Goal: Task Accomplishment & Management: Manage account settings

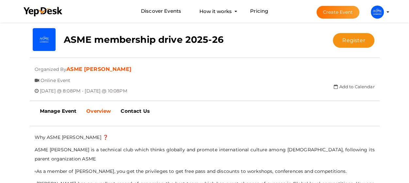
scroll to position [124, 0]
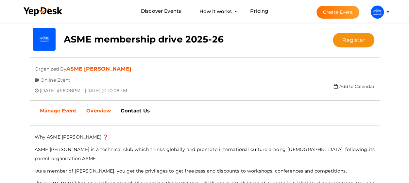
click at [53, 111] on b "Manage Event" at bounding box center [58, 111] width 37 height 6
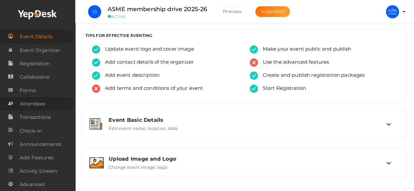
click at [28, 102] on span "Attendees" at bounding box center [33, 103] width 26 height 13
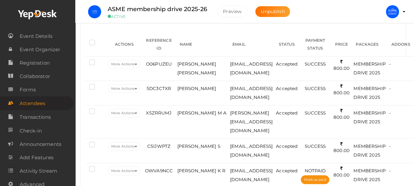
scroll to position [0, 3]
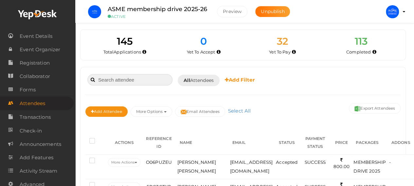
click at [114, 76] on input at bounding box center [129, 79] width 85 height 11
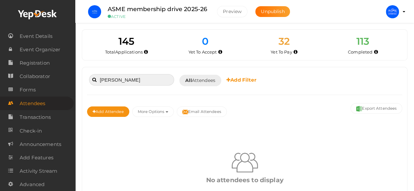
scroll to position [29, 0]
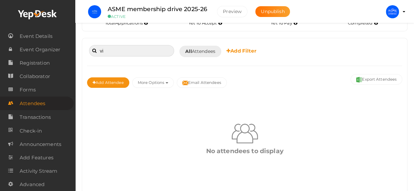
type input "v"
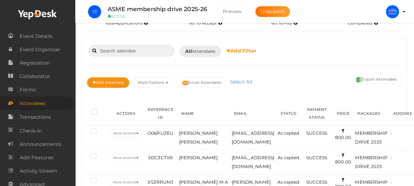
click at [149, 47] on input at bounding box center [131, 50] width 85 height 11
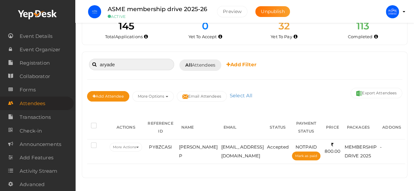
scroll to position [15, 0]
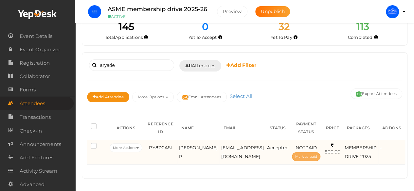
click at [295, 155] on span "Mark as paid" at bounding box center [306, 157] width 22 height 4
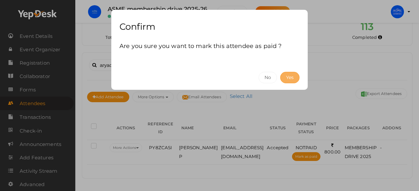
click at [291, 81] on button "Yes" at bounding box center [289, 77] width 19 height 11
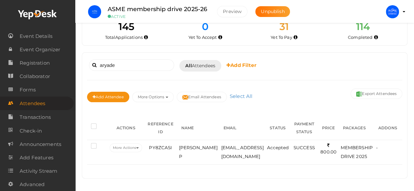
scroll to position [0, 0]
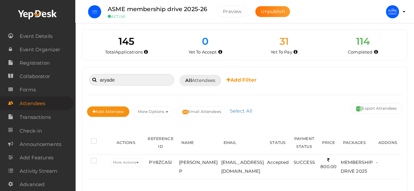
click at [140, 76] on input "aryade" at bounding box center [131, 79] width 85 height 11
type input "a"
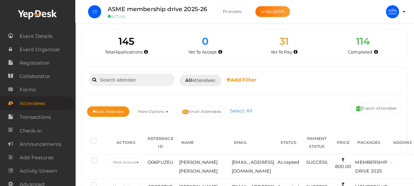
click at [148, 80] on input at bounding box center [131, 79] width 85 height 11
paste input "[PERSON_NAME] [PERSON_NAME]"
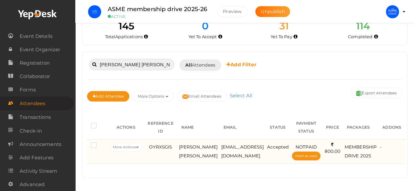
scroll to position [20, 0]
click at [317, 154] on span "Mark as paid" at bounding box center [306, 156] width 22 height 4
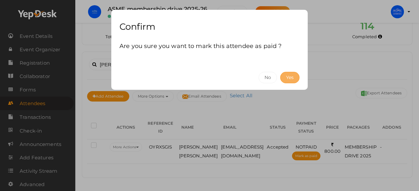
click at [287, 74] on button "Yes" at bounding box center [289, 77] width 19 height 11
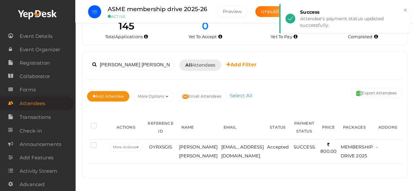
scroll to position [0, 0]
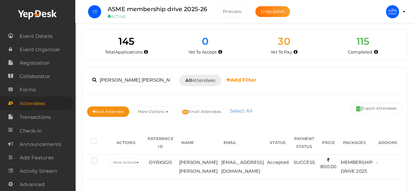
click at [152, 73] on div "[PERSON_NAME] [PERSON_NAME] Booked for [DATE] [DATE] [DATE] This Week Custom Da…" at bounding box center [244, 80] width 315 height 16
click at [150, 81] on input "[PERSON_NAME] [PERSON_NAME]" at bounding box center [131, 79] width 85 height 11
type input "A"
paste input "[PERSON_NAME]"
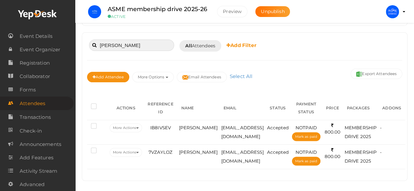
scroll to position [35, 0]
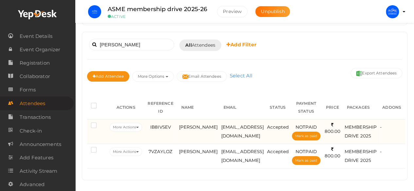
click at [365, 125] on span "MEMBERSHIP DRIVE 2025" at bounding box center [360, 132] width 32 height 14
click at [398, 136] on td "-" at bounding box center [391, 131] width 27 height 25
click at [136, 125] on button "More Actions" at bounding box center [126, 127] width 32 height 9
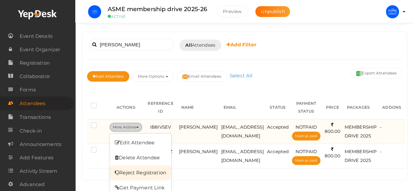
scroll to position [39, 0]
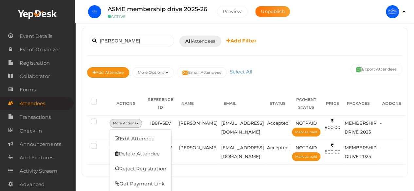
click at [209, 166] on div "[PERSON_NAME] Booked for [DATE] [DATE] [DATE] This Week Custom Date All Attende…" at bounding box center [244, 102] width 325 height 148
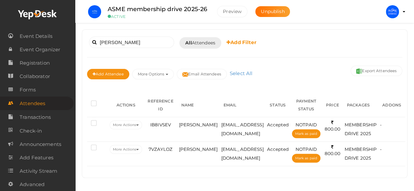
scroll to position [35, 0]
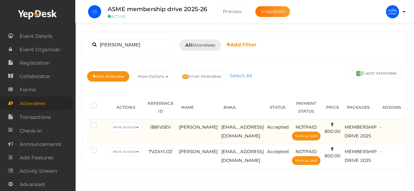
click at [350, 127] on span "MEMBERSHIP DRIVE 2025" at bounding box center [360, 132] width 32 height 14
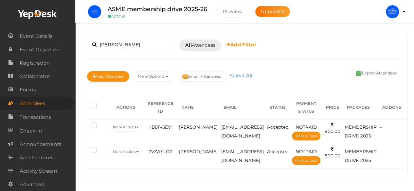
click at [367, 170] on div "[PERSON_NAME] Booked for [DATE] [DATE] [DATE] This Week Custom Date All Attende…" at bounding box center [244, 106] width 325 height 148
click at [164, 77] on button "More Options" at bounding box center [153, 76] width 42 height 10
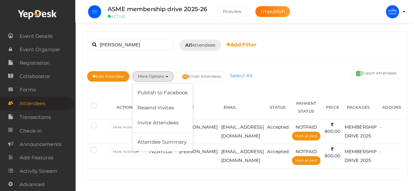
click at [220, 90] on div "[PERSON_NAME] Booked for [DATE] [DATE] [DATE] This Week Custom Date All Attende…" at bounding box center [244, 106] width 325 height 148
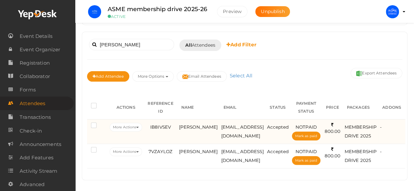
click at [384, 123] on div "-" at bounding box center [392, 127] width 24 height 9
click at [330, 131] on span "800.00" at bounding box center [332, 128] width 16 height 12
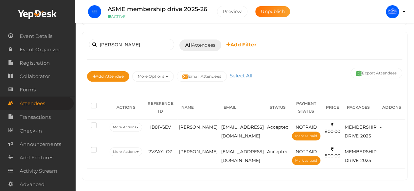
click at [331, 167] on div "[PERSON_NAME] Booked for [DATE] [DATE] [DATE] This Week Custom Date All Attende…" at bounding box center [244, 106] width 325 height 148
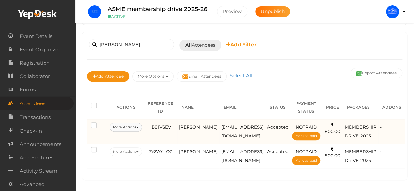
click at [139, 127] on icon at bounding box center [137, 127] width 3 height 1
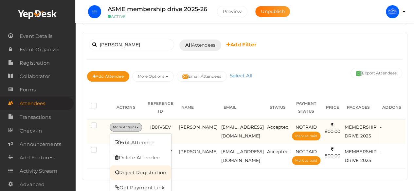
scroll to position [39, 0]
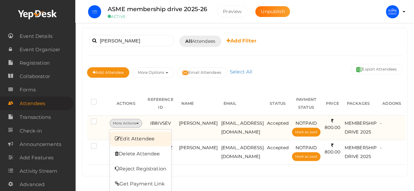
click at [153, 137] on link "Edit Attendee" at bounding box center [140, 138] width 61 height 15
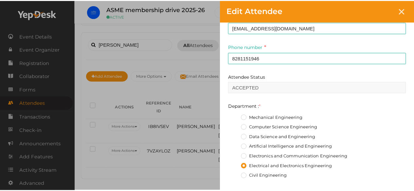
scroll to position [83, 0]
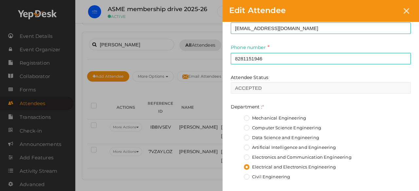
click at [125, 178] on div "Edit Attendee Attendee Id 100066 Name [PERSON_NAME] This field is Required. Ema…" at bounding box center [209, 95] width 419 height 191
click at [405, 10] on icon at bounding box center [406, 11] width 6 height 6
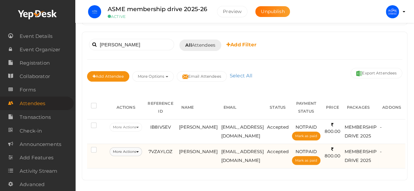
click at [138, 151] on icon at bounding box center [137, 151] width 3 height 1
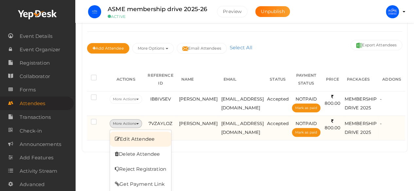
click at [152, 135] on link "Edit Attendee" at bounding box center [140, 139] width 61 height 15
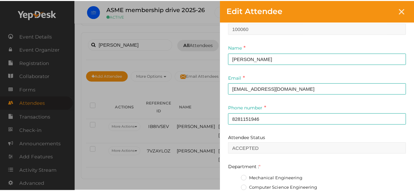
scroll to position [0, 0]
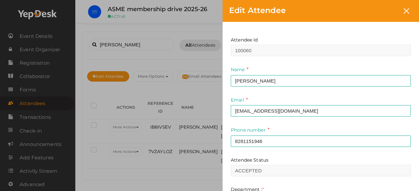
click at [151, 172] on div "Edit Attendee Attendee Id 100060 Name [PERSON_NAME] This field is Required. Ema…" at bounding box center [209, 95] width 419 height 191
click at [406, 10] on icon at bounding box center [406, 11] width 6 height 6
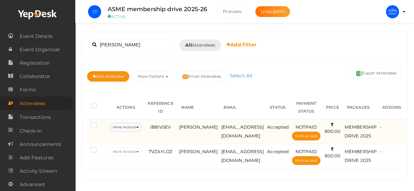
click at [140, 126] on button "More Actions" at bounding box center [126, 127] width 32 height 9
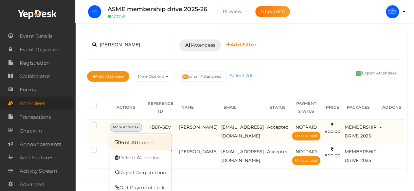
click at [137, 142] on link "Edit Attendee" at bounding box center [140, 142] width 61 height 15
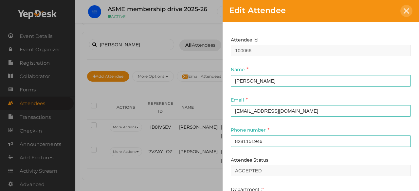
click at [404, 9] on icon at bounding box center [406, 11] width 6 height 6
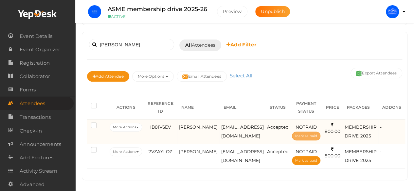
click at [301, 135] on span "Mark as paid" at bounding box center [306, 136] width 22 height 4
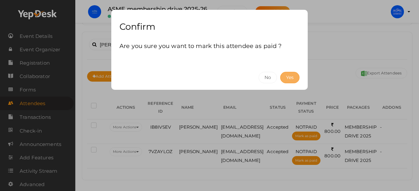
click at [285, 75] on button "Yes" at bounding box center [289, 77] width 19 height 11
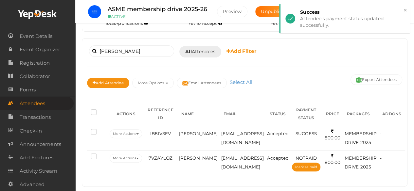
scroll to position [27, 0]
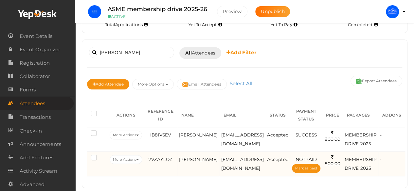
click at [92, 157] on label at bounding box center [95, 158] width 8 height 7
click at [84, 157] on input "checkbox" at bounding box center [84, 157] width 0 height 0
click at [92, 157] on label at bounding box center [95, 158] width 8 height 7
click at [84, 157] on input "checkbox" at bounding box center [84, 157] width 0 height 0
click at [138, 156] on button "More Actions" at bounding box center [126, 159] width 32 height 9
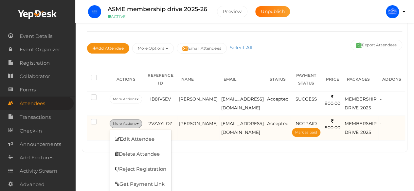
scroll to position [63, 0]
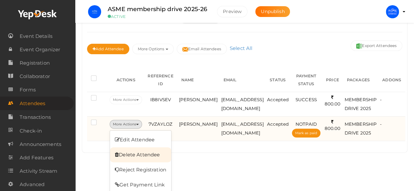
click at [139, 156] on link "Delete Attendee" at bounding box center [140, 155] width 61 height 15
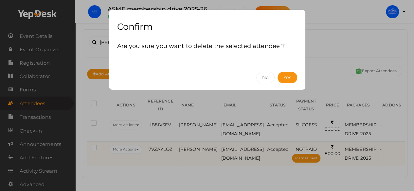
scroll to position [35, 0]
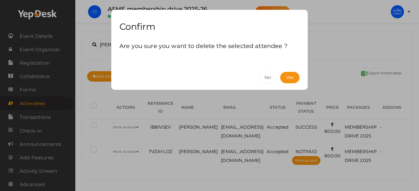
click at [235, 171] on div "Confirm Are you sure you want to delete the selected attendee ? No Yes" at bounding box center [209, 95] width 419 height 191
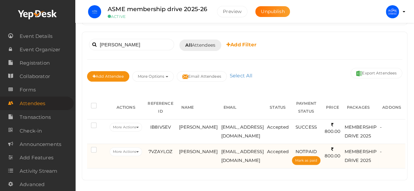
click at [92, 148] on label at bounding box center [95, 151] width 8 height 7
click at [84, 149] on input "checkbox" at bounding box center [84, 149] width 0 height 0
click at [92, 148] on label at bounding box center [95, 151] width 8 height 7
click at [84, 149] on input "checkbox" at bounding box center [84, 149] width 0 height 0
click at [139, 149] on button "More Actions" at bounding box center [126, 152] width 32 height 9
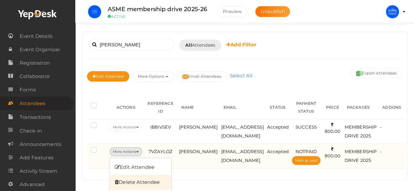
click at [142, 181] on link "Delete Attendee" at bounding box center [140, 182] width 61 height 15
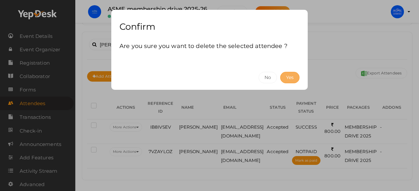
click at [287, 75] on button "Yes" at bounding box center [289, 77] width 19 height 11
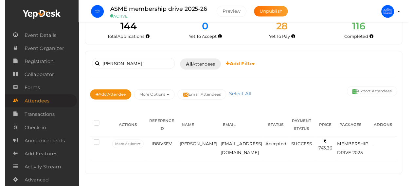
scroll to position [0, 0]
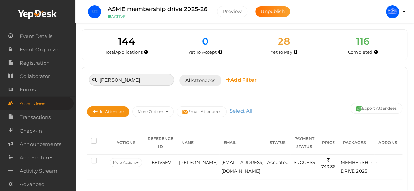
click at [142, 79] on input "[PERSON_NAME]" at bounding box center [131, 79] width 85 height 11
type input "A"
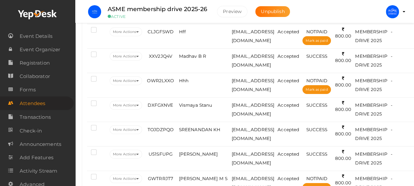
scroll to position [1255, 0]
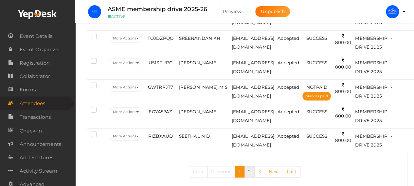
click at [247, 166] on link "2" at bounding box center [249, 171] width 10 height 11
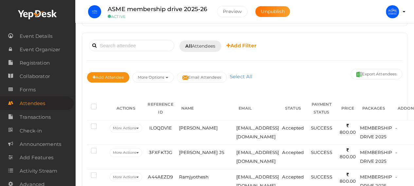
scroll to position [0, 0]
